Goal: Find specific page/section: Find specific page/section

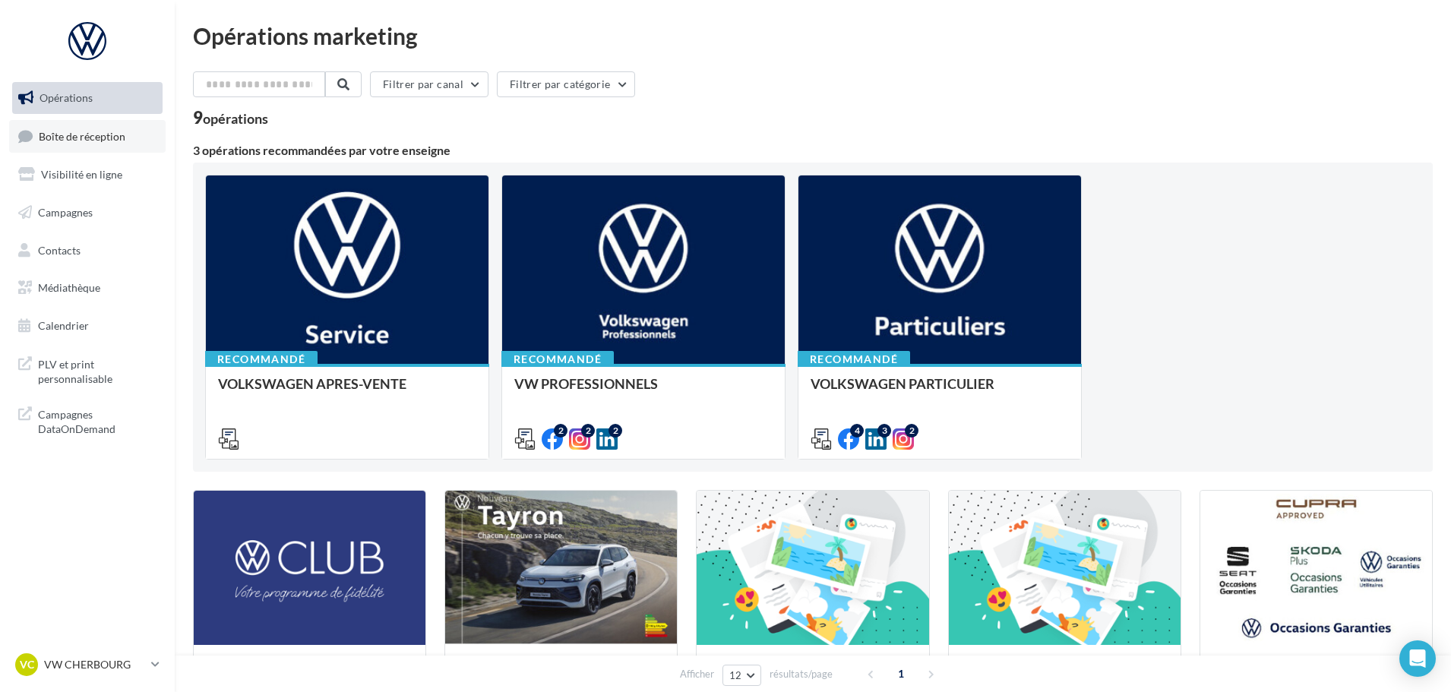
click at [105, 139] on span "Boîte de réception" at bounding box center [82, 135] width 87 height 13
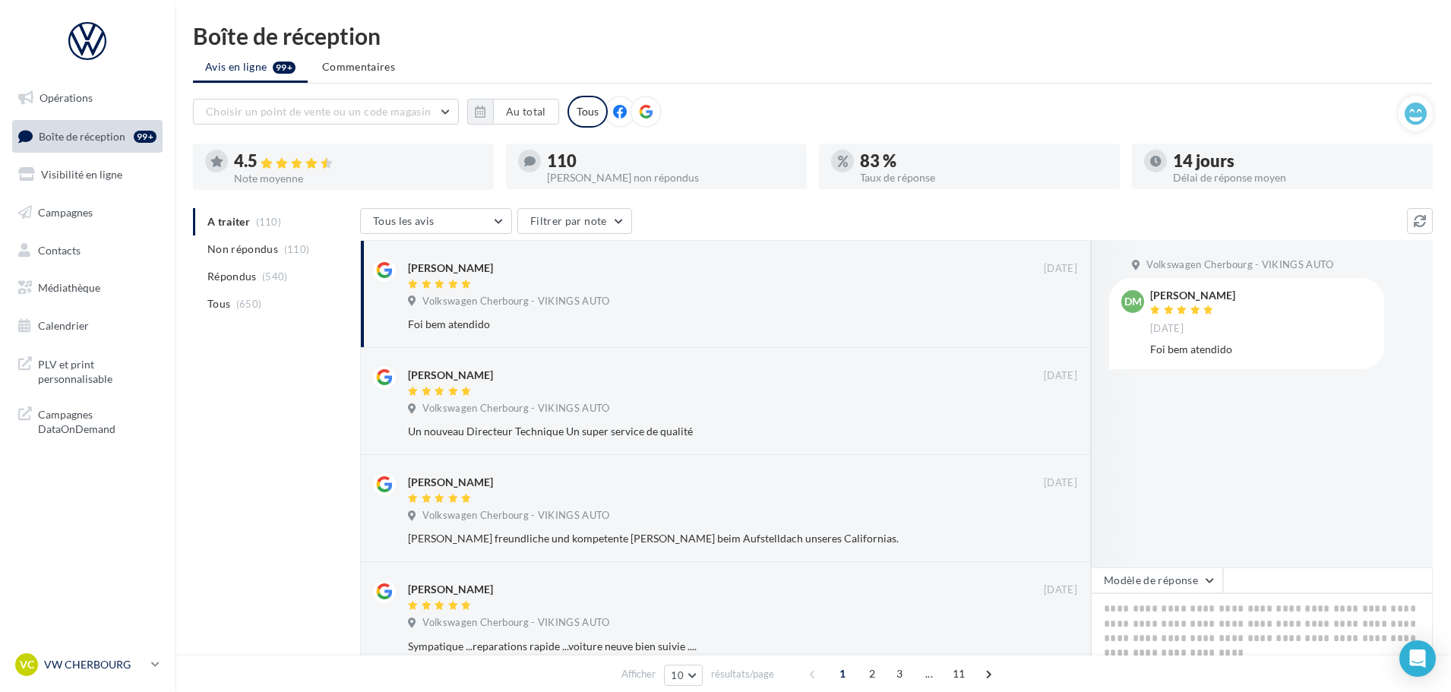
click at [105, 666] on p "VW CHERBOURG" at bounding box center [94, 664] width 101 height 15
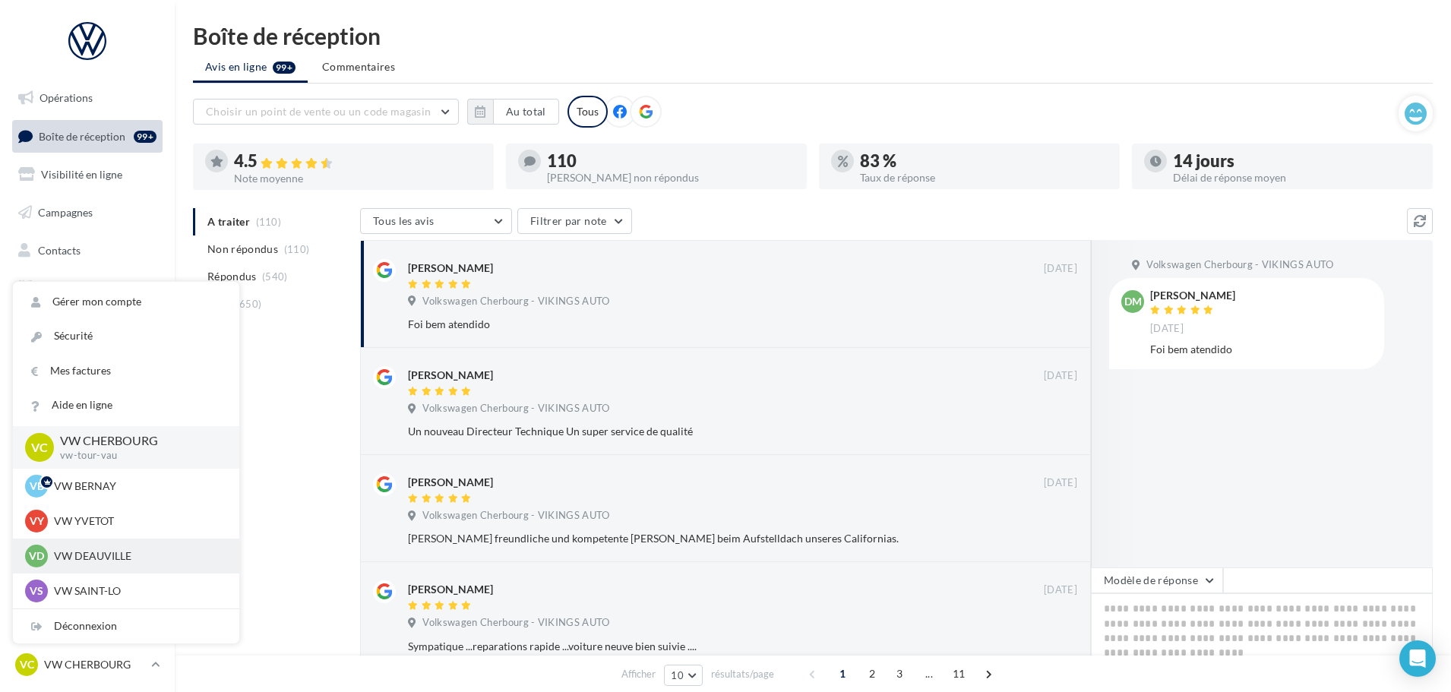
click at [106, 549] on p "VW DEAUVILLE" at bounding box center [137, 555] width 167 height 15
